Goal: Navigation & Orientation: Find specific page/section

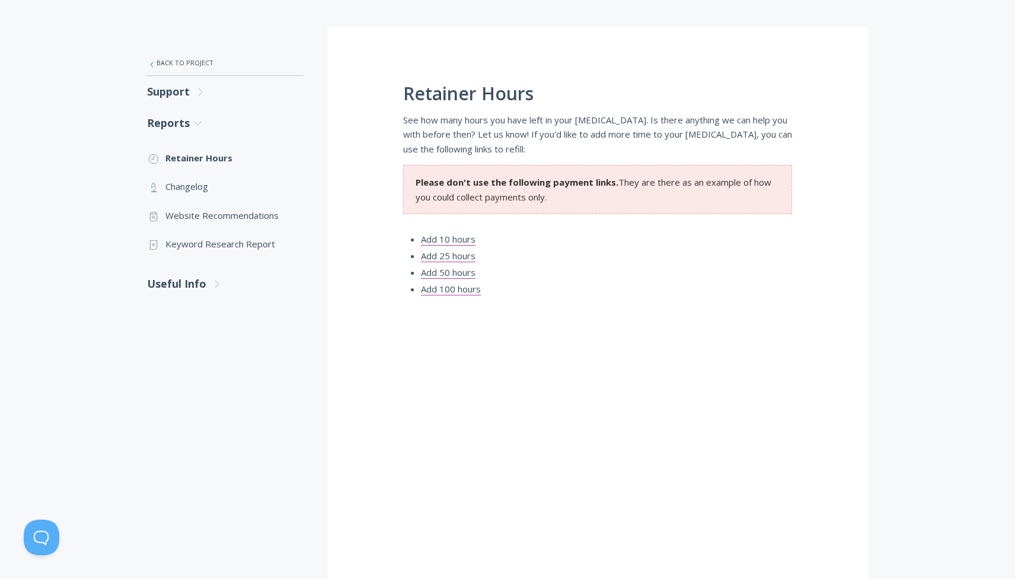
scroll to position [196, 0]
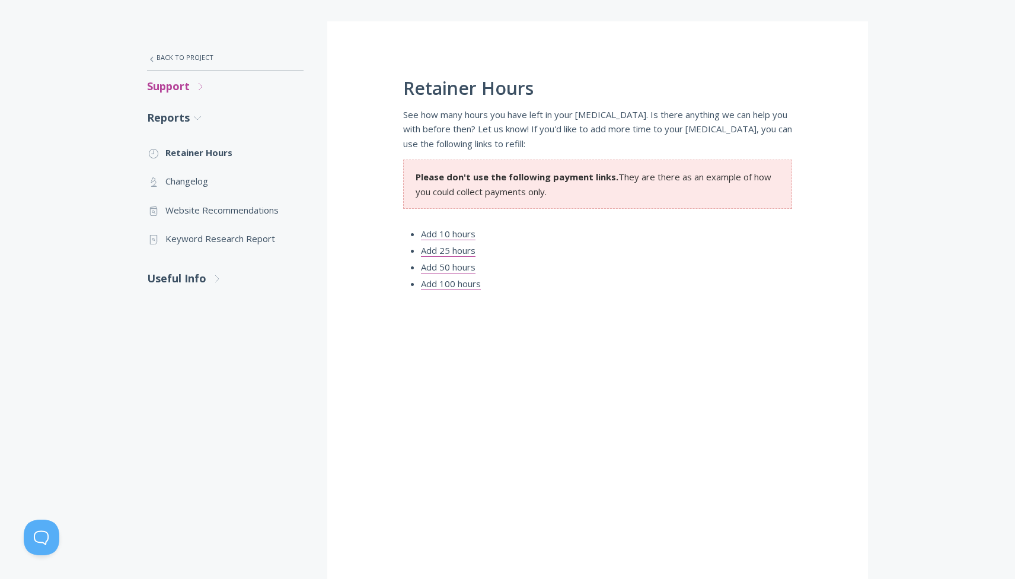
click at [173, 87] on link "Support .st0{fill:none;stroke:#000000;stroke-width:2;stroke-miterlimit:10;} Unt…" at bounding box center [225, 86] width 157 height 31
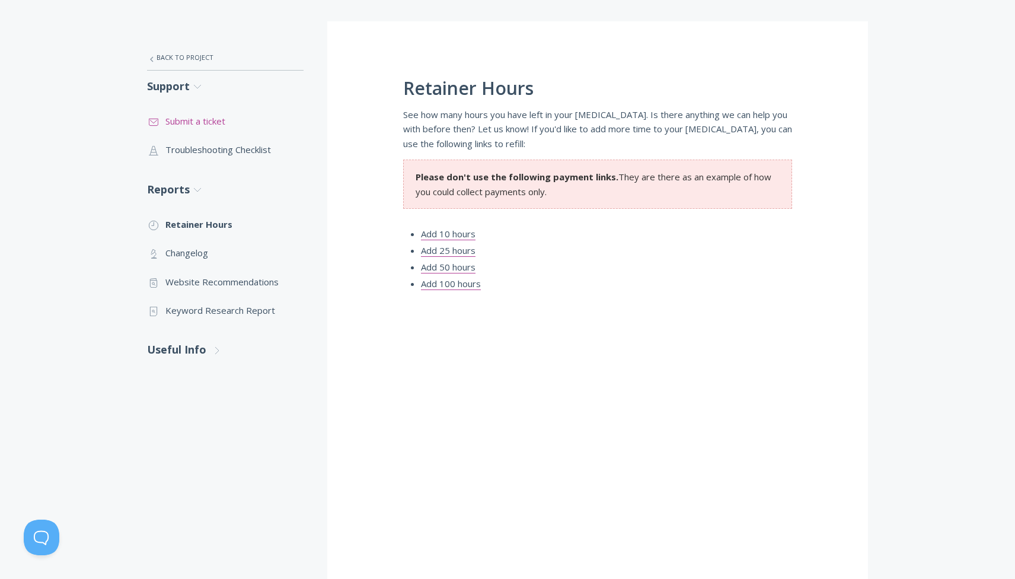
click at [216, 121] on link ".st0{fill:none;stroke:#000000;stroke-width:2;stroke-miterlimit:10;} 3. Communic…" at bounding box center [225, 121] width 157 height 28
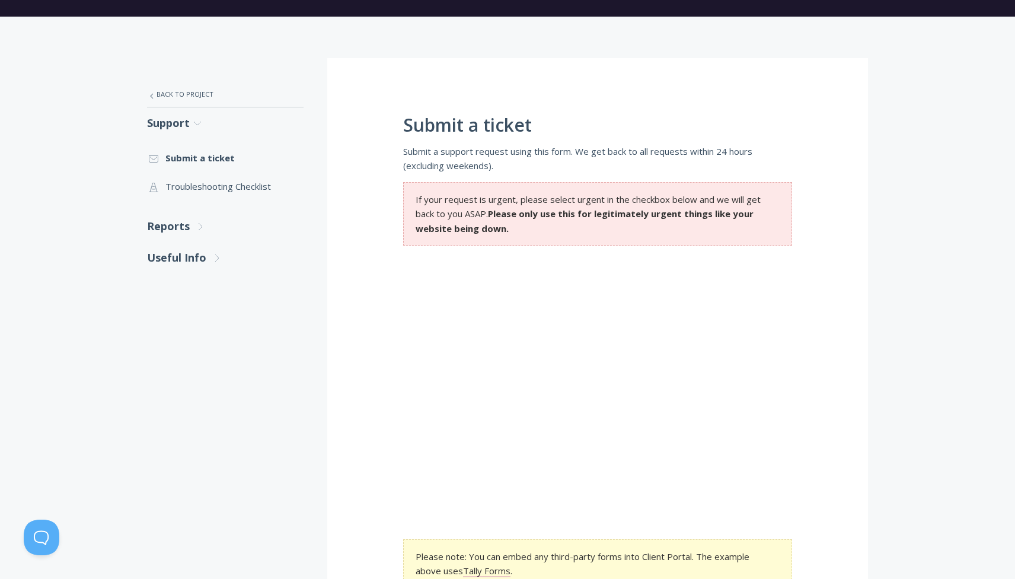
scroll to position [151, 0]
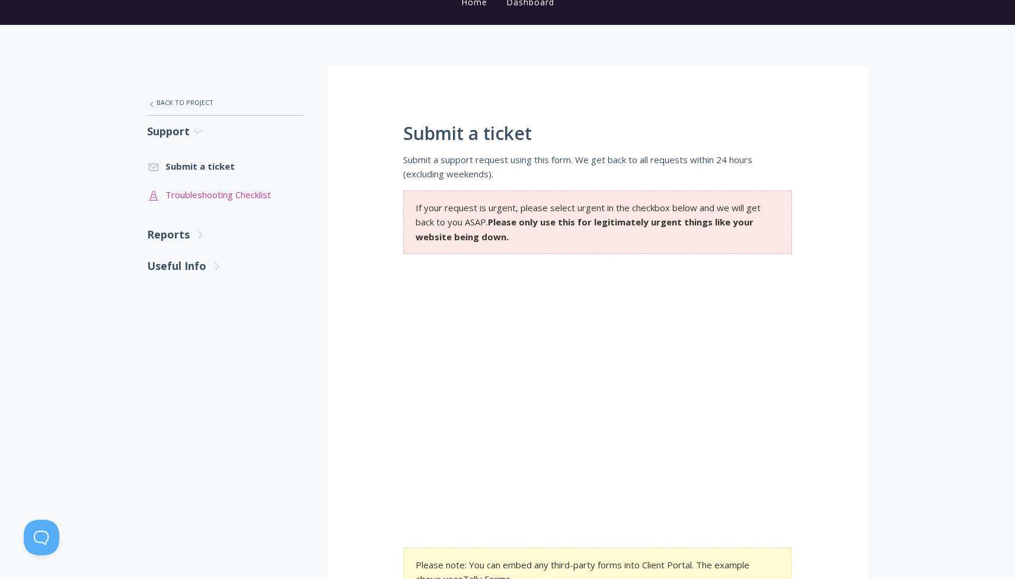
click at [221, 196] on link ".st0{fill:none;stroke:#000000;stroke-width:2;stroke-miterlimit:10;} Untitled-24…" at bounding box center [225, 194] width 157 height 28
click at [176, 234] on link "Reports .st0{fill:none;stroke:#000000;stroke-width:2;stroke-miterlimit:10;} Unt…" at bounding box center [225, 234] width 157 height 31
click at [186, 297] on link ".st0{fill:none;stroke:#000000;stroke-width:2;stroke-miterlimit:10;} Untitled-25…" at bounding box center [225, 297] width 157 height 28
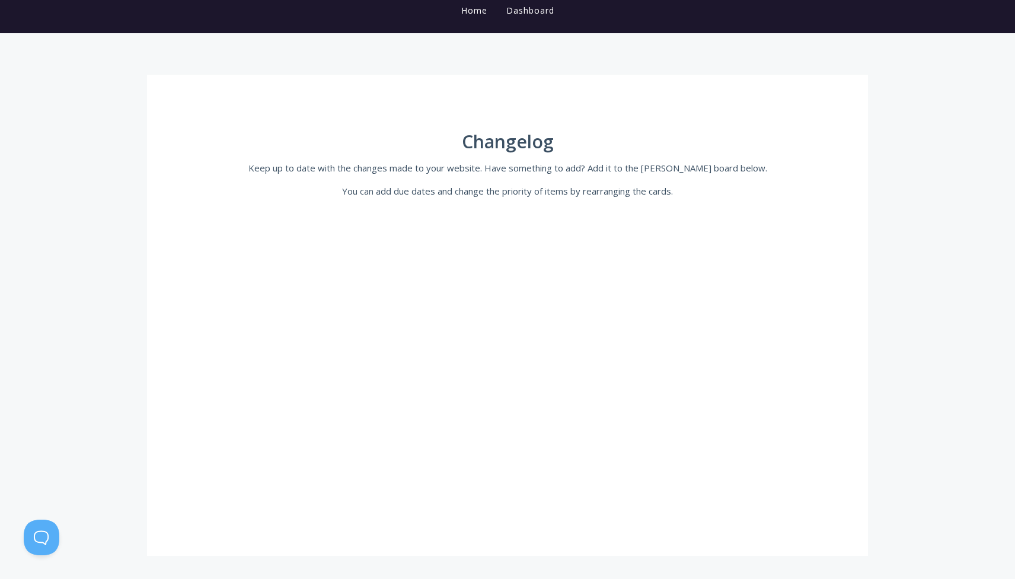
scroll to position [126, 0]
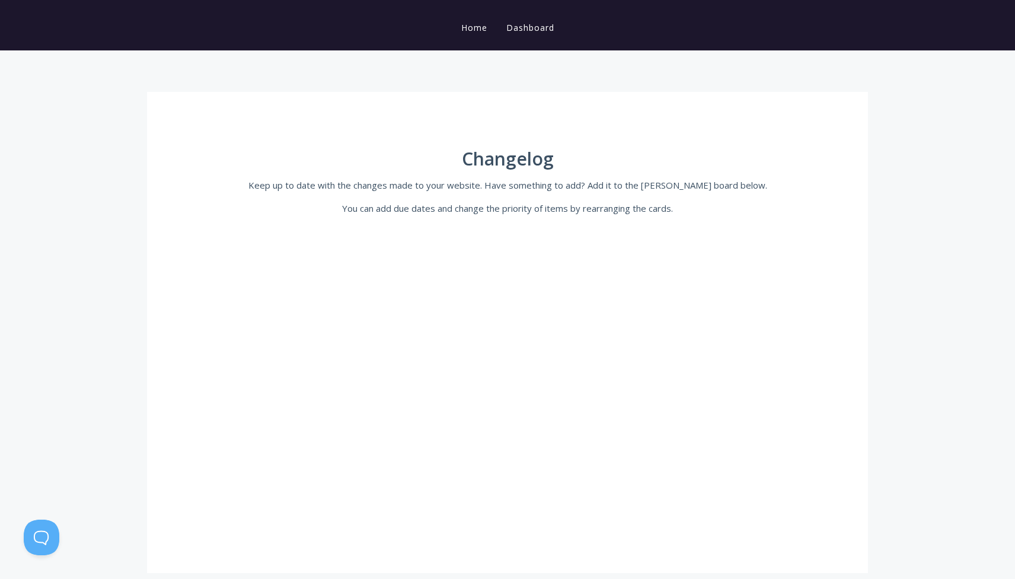
click at [521, 31] on link "Dashboard" at bounding box center [530, 27] width 53 height 11
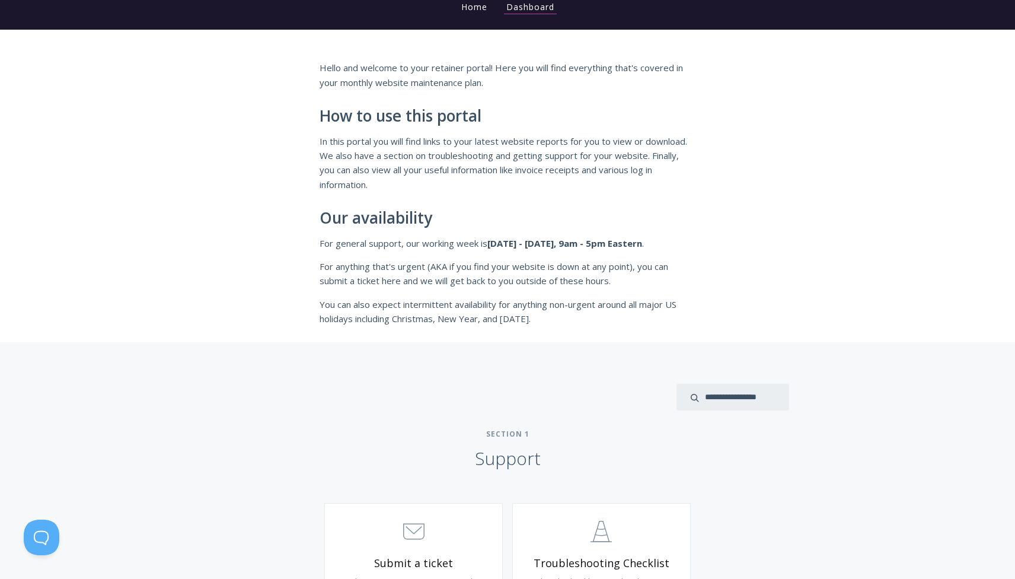
scroll to position [136, 0]
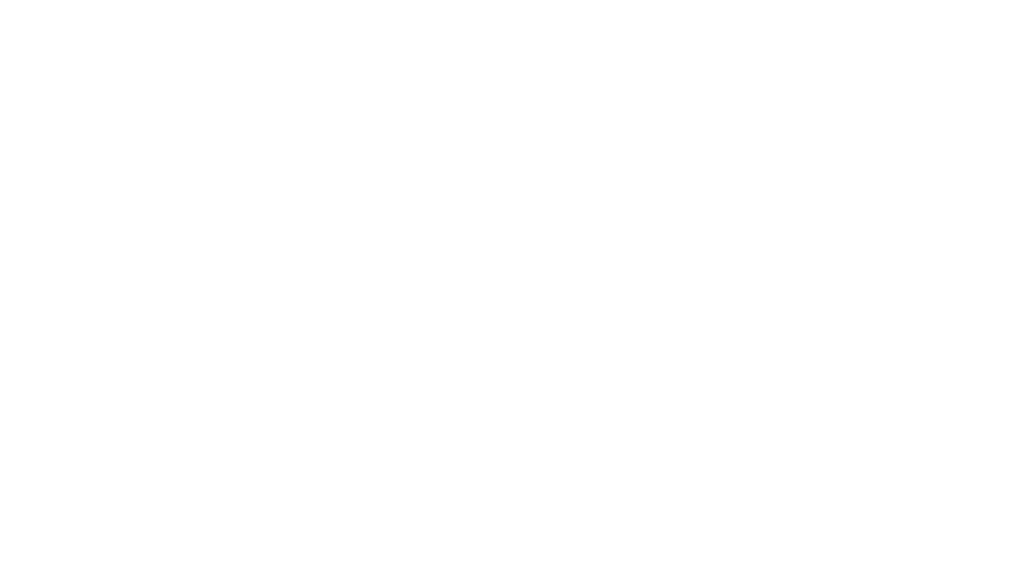
scroll to position [578, 0]
